Goal: Information Seeking & Learning: Check status

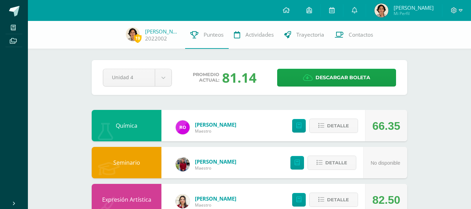
click at [141, 62] on div "Pendiente Unidad 4 Unidad 1 Unidad 2 Unidad 3 Unidad 4 Promedio actual: 81.14 D…" at bounding box center [249, 77] width 315 height 35
click at [353, 9] on icon at bounding box center [355, 10] width 6 height 6
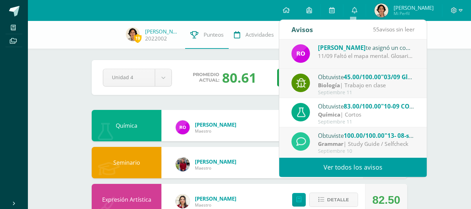
click at [370, 86] on div "Biología | Trabajo en clase" at bounding box center [366, 85] width 97 height 8
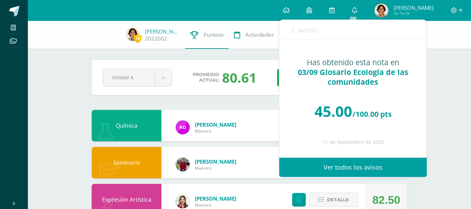
click at [303, 30] on span "Avisos" at bounding box center [307, 30] width 19 height 8
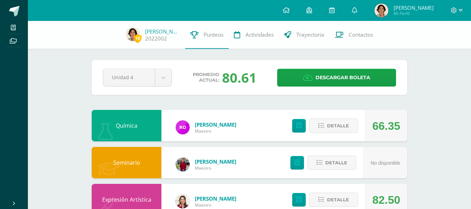
click at [354, 11] on icon at bounding box center [355, 10] width 6 height 6
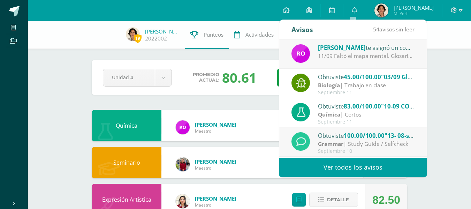
click at [342, 58] on div "11/09 Faltó el mapa mental. Glosario incompleto." at bounding box center [366, 56] width 97 height 8
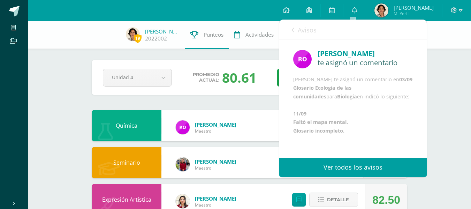
scroll to position [27, 0]
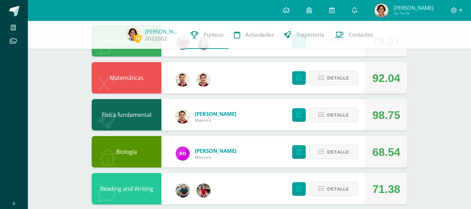
scroll to position [274, 0]
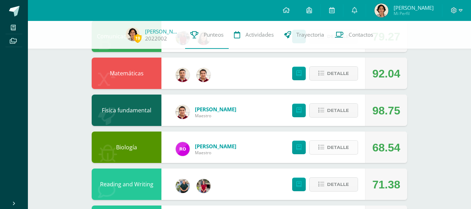
click at [345, 145] on span "Detalle" at bounding box center [338, 147] width 22 height 13
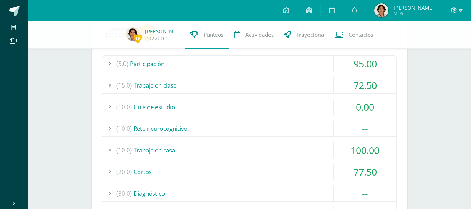
scroll to position [421, 0]
click at [210, 79] on div "(15.0) Trabajo en clase" at bounding box center [249, 85] width 294 height 16
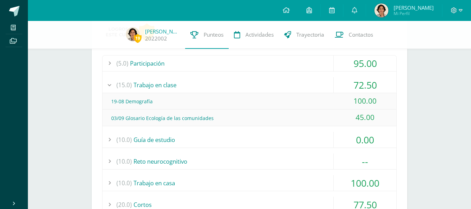
click at [198, 117] on div "03/09 Glosario Ecología de las comunidades" at bounding box center [249, 118] width 294 height 16
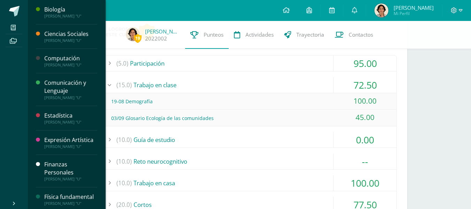
click at [66, 12] on div "Biología" at bounding box center [70, 10] width 53 height 8
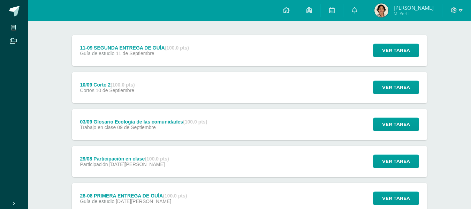
scroll to position [83, 0]
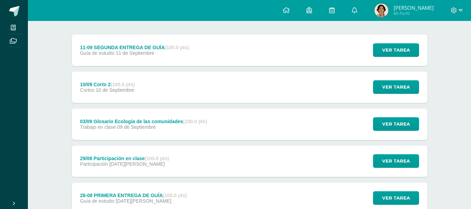
click at [165, 121] on div "03/09 Glosario Ecología de las comunidades (100.0 pts)" at bounding box center [143, 121] width 127 height 6
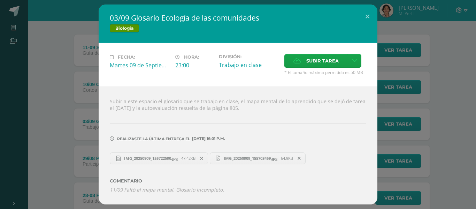
click at [163, 159] on span "IMG_20250909_155722590.jpg" at bounding box center [151, 157] width 61 height 5
click at [257, 152] on link "IMG_20250909_155703459.jpg 64.9KB" at bounding box center [258, 158] width 96 height 12
click at [167, 157] on span "IMG_20250909_155722590.jpg" at bounding box center [151, 157] width 61 height 5
click at [71, 115] on div "03/09 Glosario Ecología de las comunidades Biología Fecha: Martes 09 de Septiem…" at bounding box center [238, 104] width 470 height 199
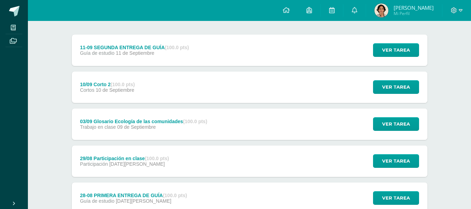
click at [380, 7] on img at bounding box center [381, 10] width 14 height 14
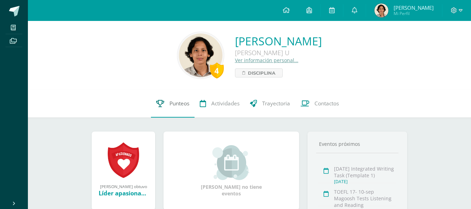
click at [177, 104] on span "Punteos" at bounding box center [179, 103] width 20 height 7
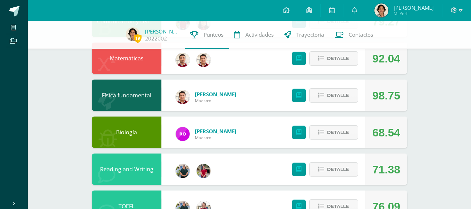
scroll to position [290, 0]
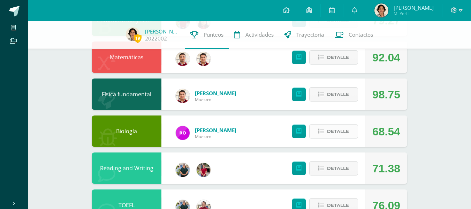
click at [322, 132] on icon at bounding box center [321, 131] width 6 height 6
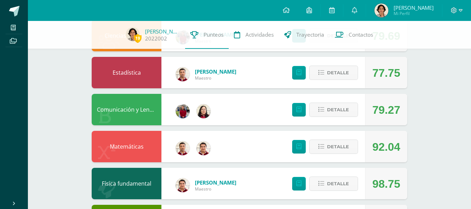
scroll to position [0, 0]
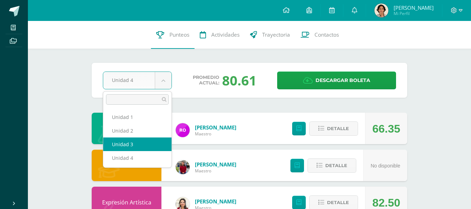
select select "Unidad 3"
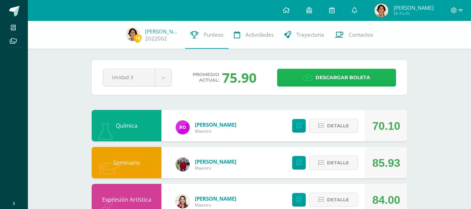
click at [299, 80] on link "Descargar boleta" at bounding box center [336, 78] width 119 height 18
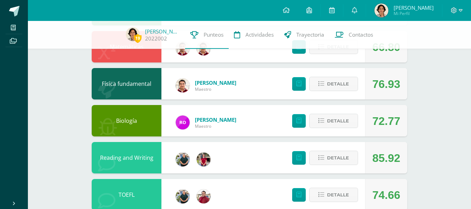
scroll to position [301, 0]
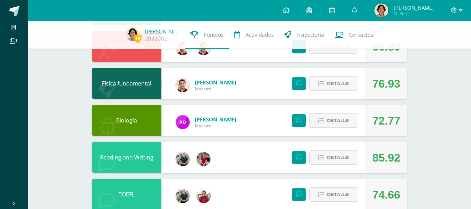
click at [396, 125] on div "72.77" at bounding box center [386, 120] width 28 height 31
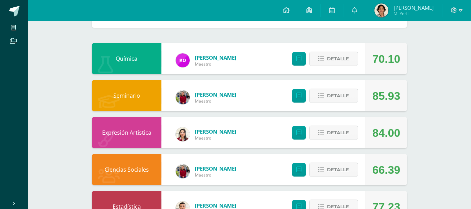
scroll to position [0, 0]
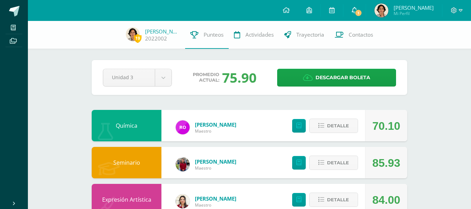
click at [352, 5] on link "1" at bounding box center [354, 10] width 22 height 21
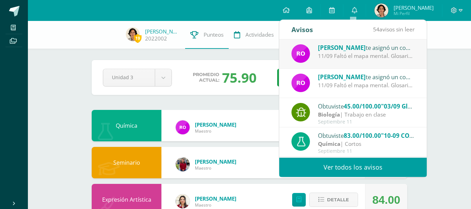
click at [344, 53] on div "11/09 Faltó el mapa mental. Glosario incompleto." at bounding box center [366, 56] width 97 height 8
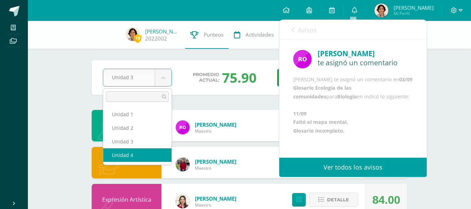
select select "Unidad 4"
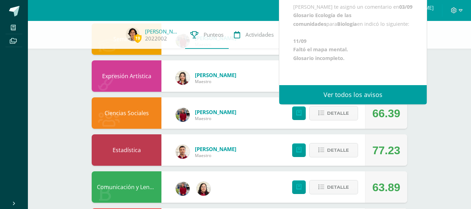
scroll to position [124, 0]
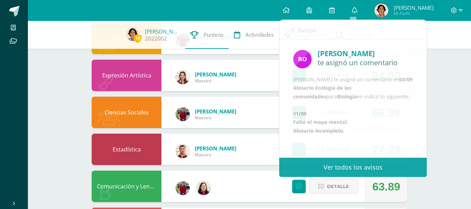
click at [70, 101] on div "19 Francisco Álvarez 2022002 Punteos Actividades Trayectoria Contactos Pendient…" at bounding box center [249, 204] width 443 height 614
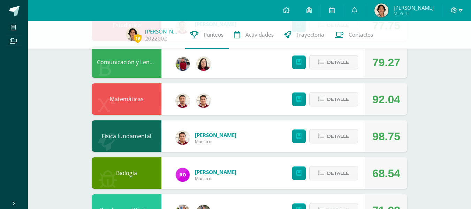
scroll to position [308, 0]
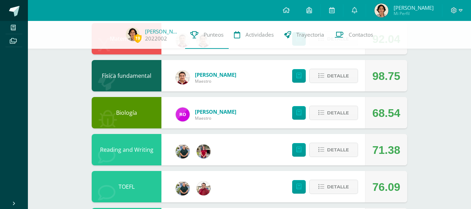
click at [12, 11] on span at bounding box center [14, 11] width 10 height 10
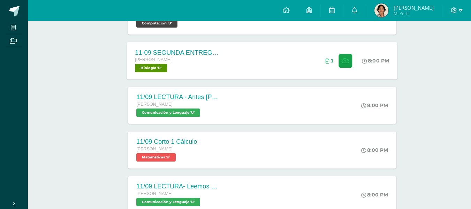
scroll to position [141, 0]
